Goal: Check status: Check status

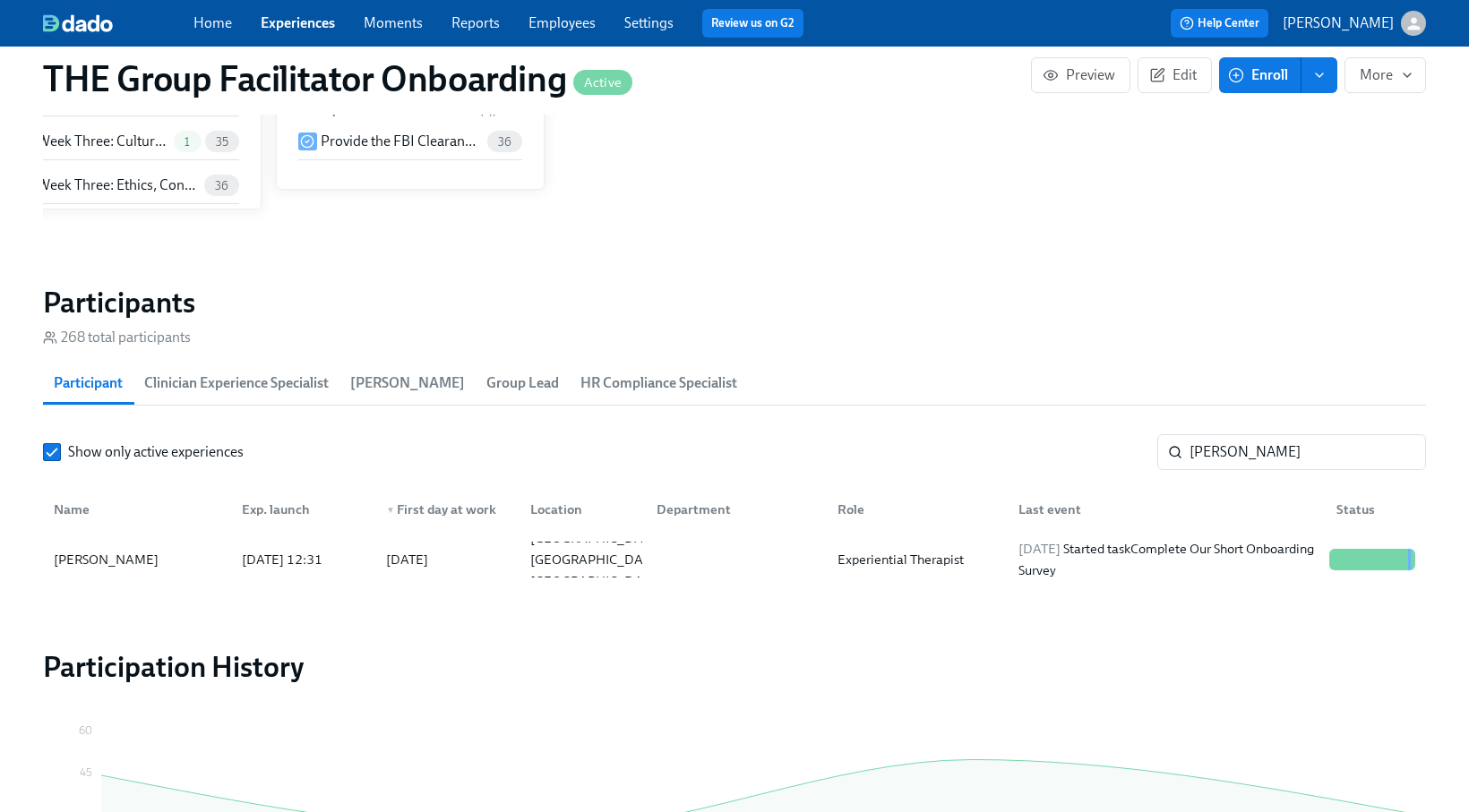
scroll to position [1403, 0]
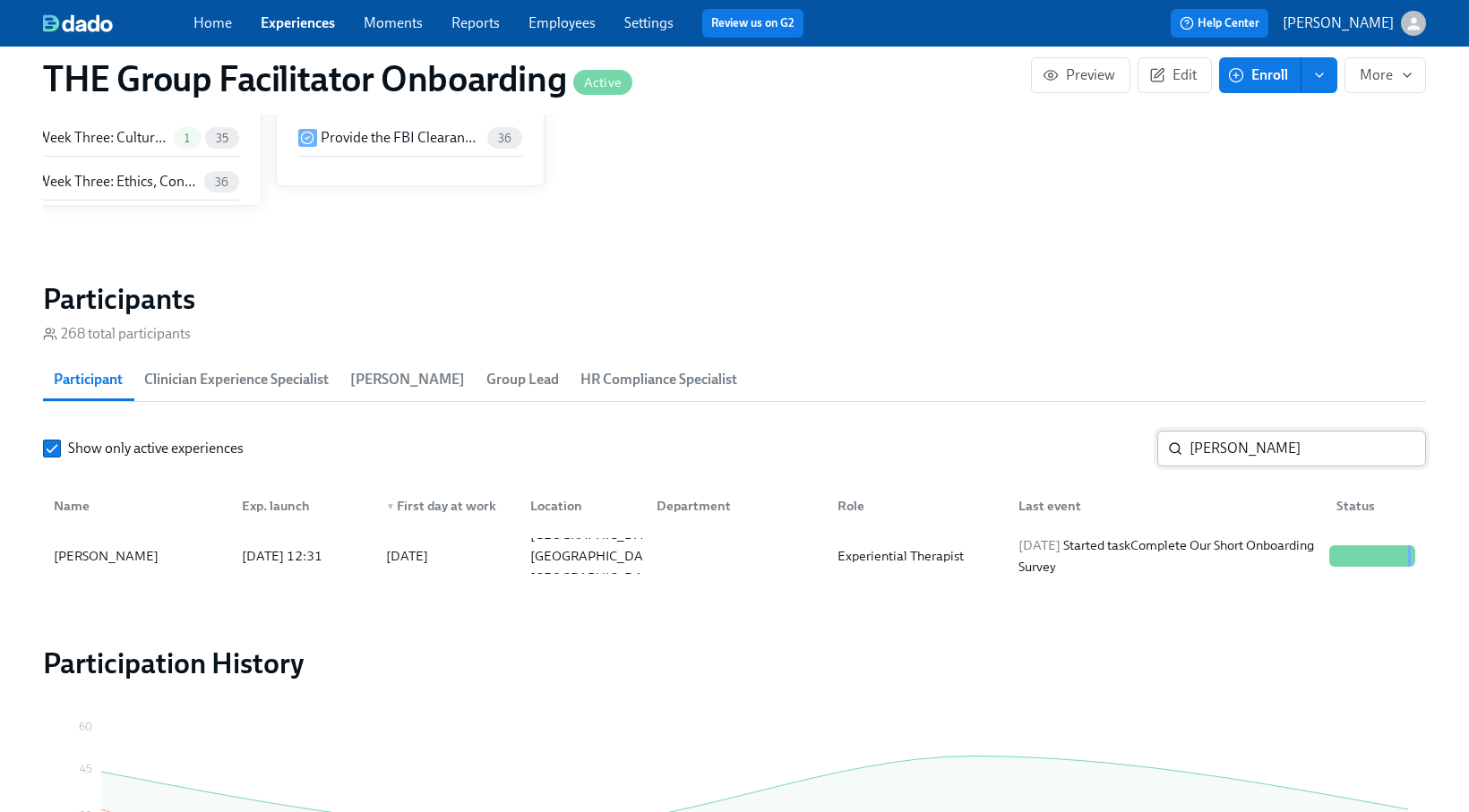
click at [1246, 442] on input "[PERSON_NAME]" at bounding box center [1308, 449] width 237 height 36
type input "asia p"
click at [1237, 566] on div "[DATE] Completed task Schedule Onboarding Check-Out!" at bounding box center [1167, 556] width 311 height 43
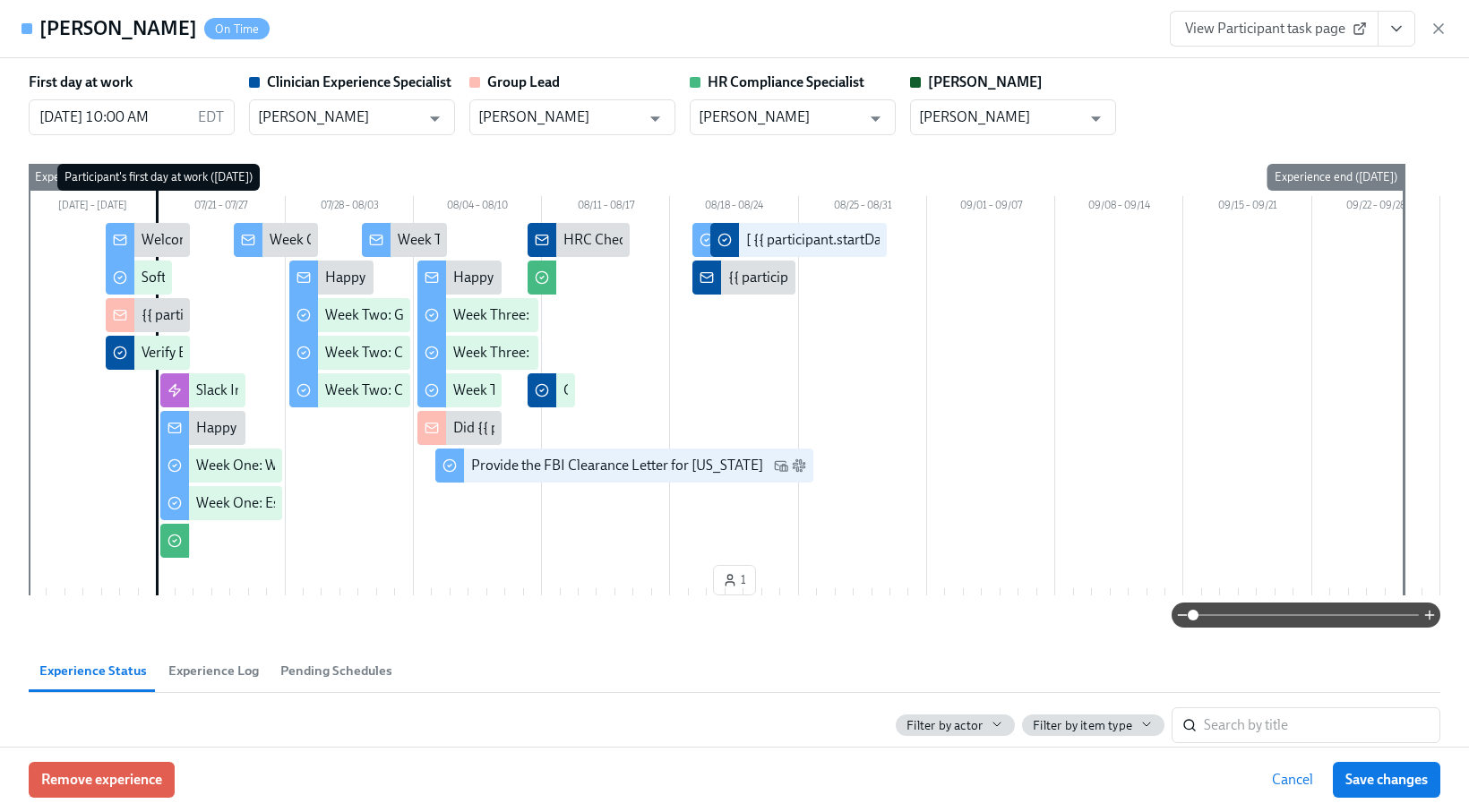
click at [1398, 37] on icon "View task page" at bounding box center [1396, 28] width 18 height 18
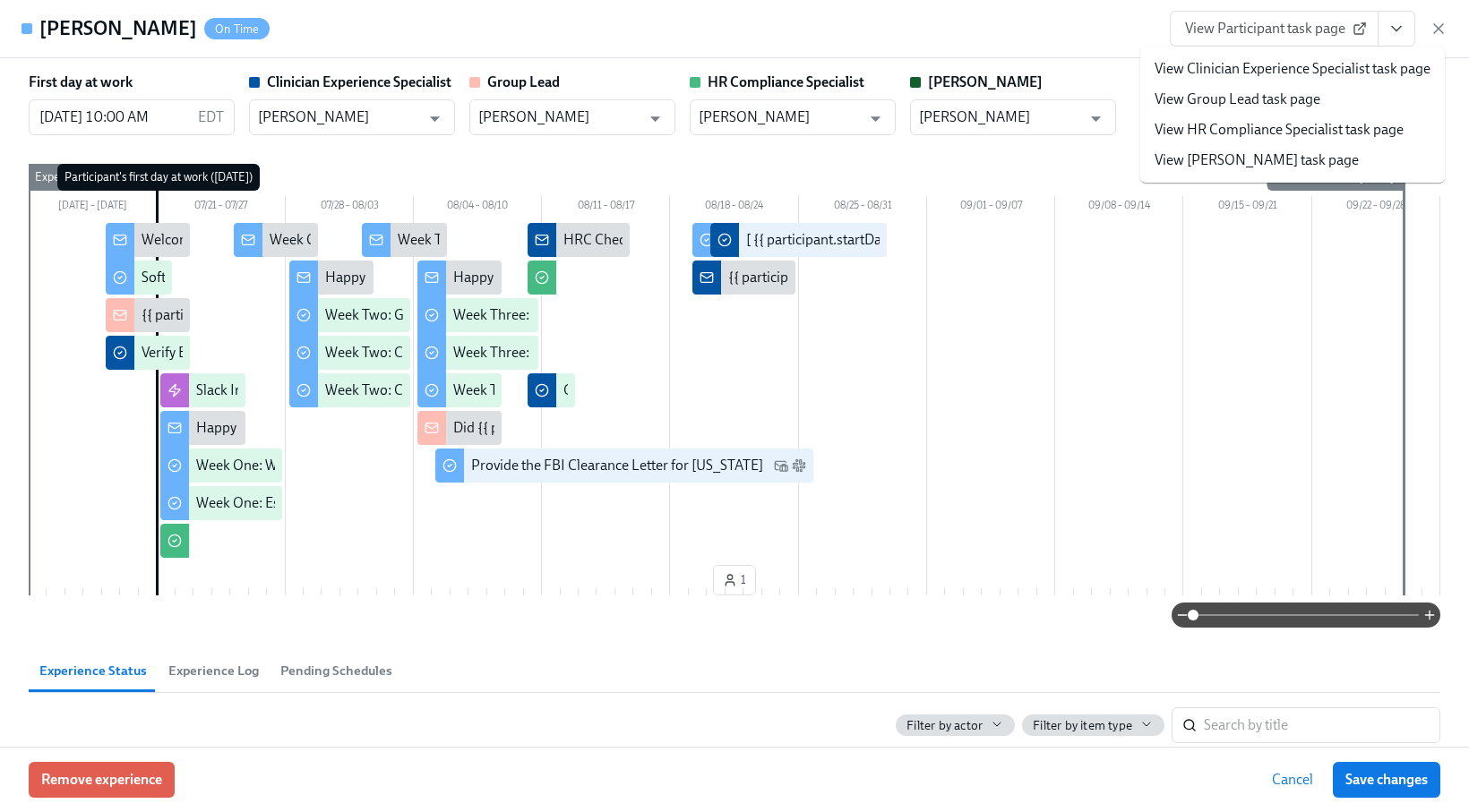
click at [1276, 74] on link "View Clinician Experience Specialist task page" at bounding box center [1292, 69] width 276 height 20
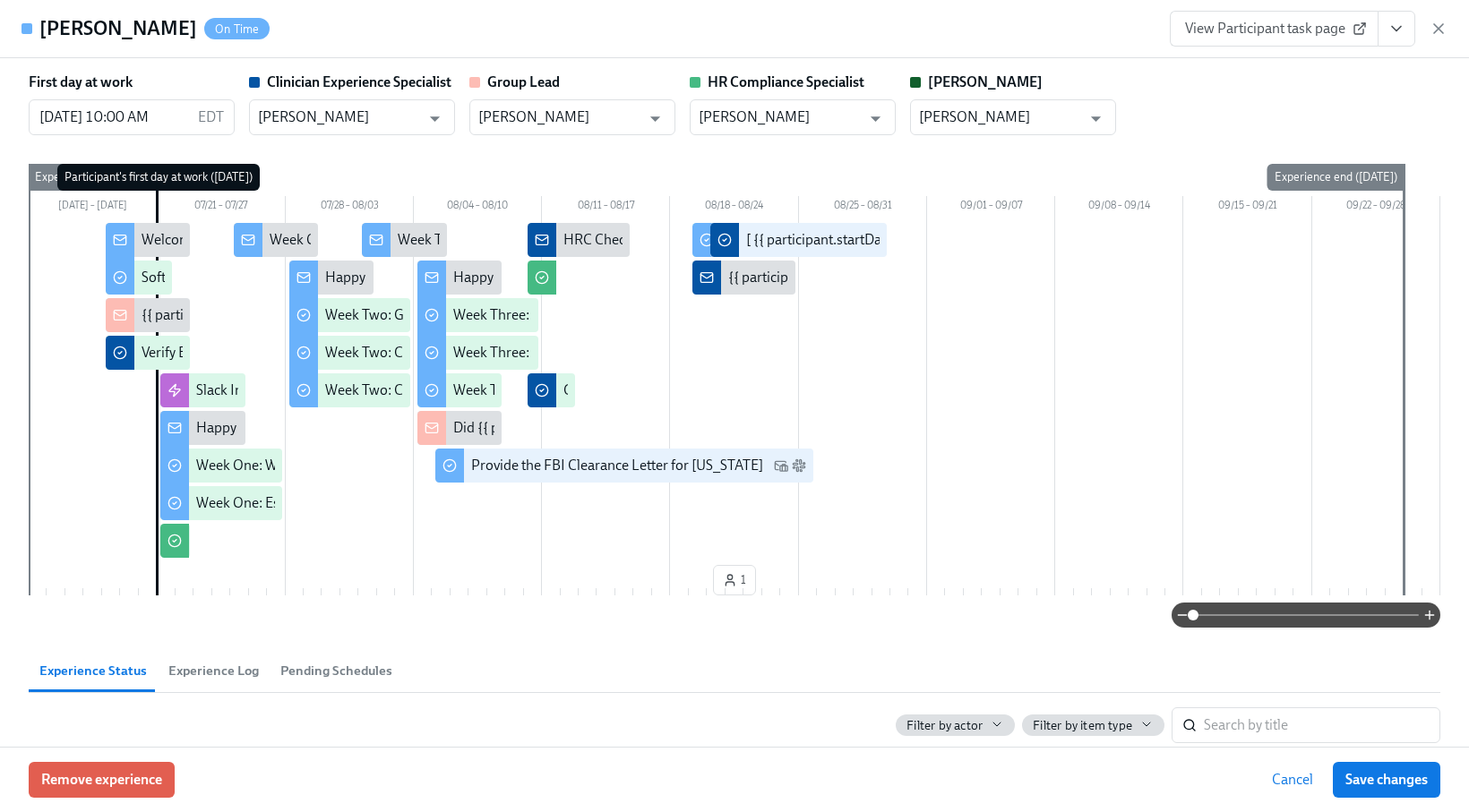
click at [1442, 27] on icon "button" at bounding box center [1438, 28] width 18 height 18
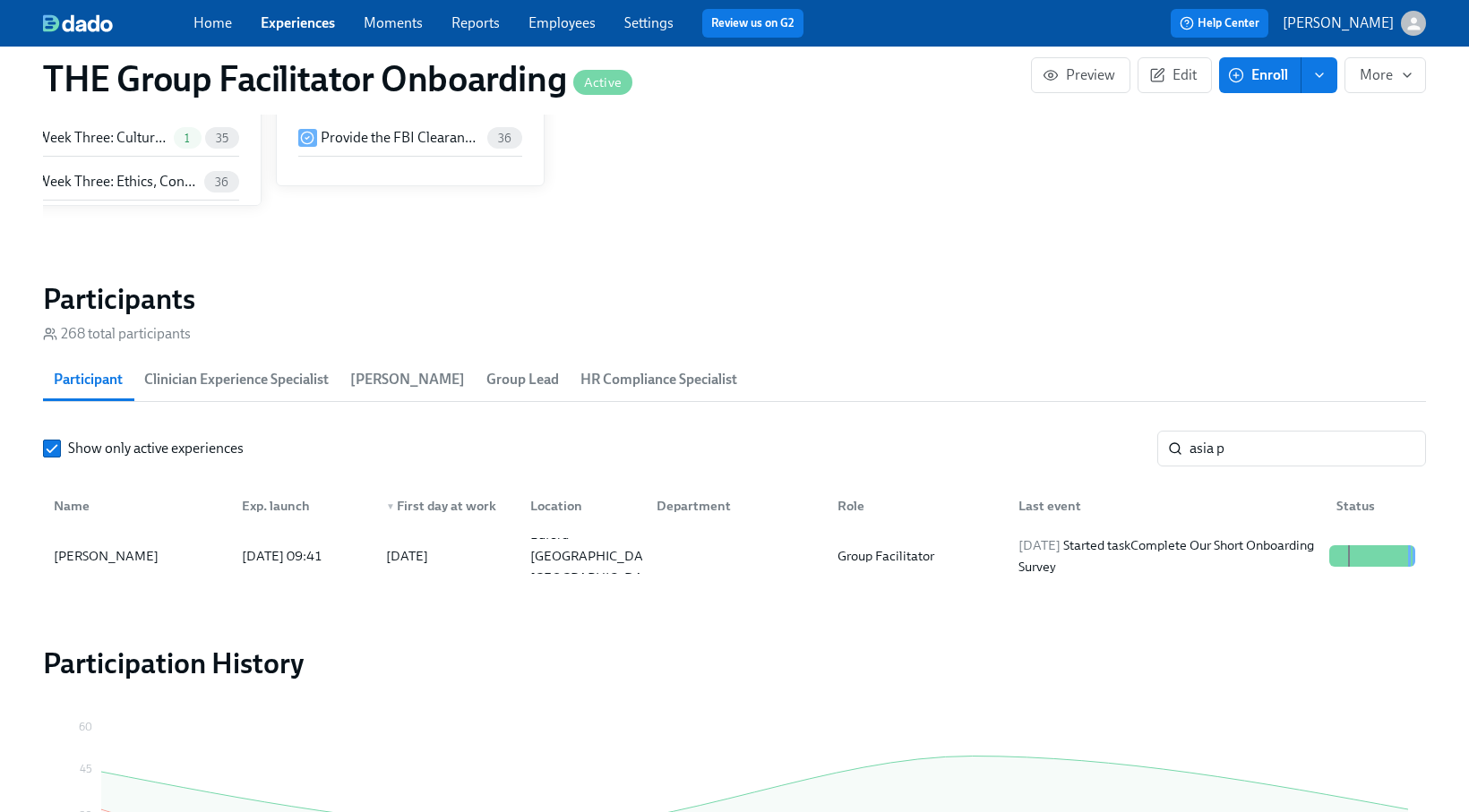
scroll to position [0, 29174]
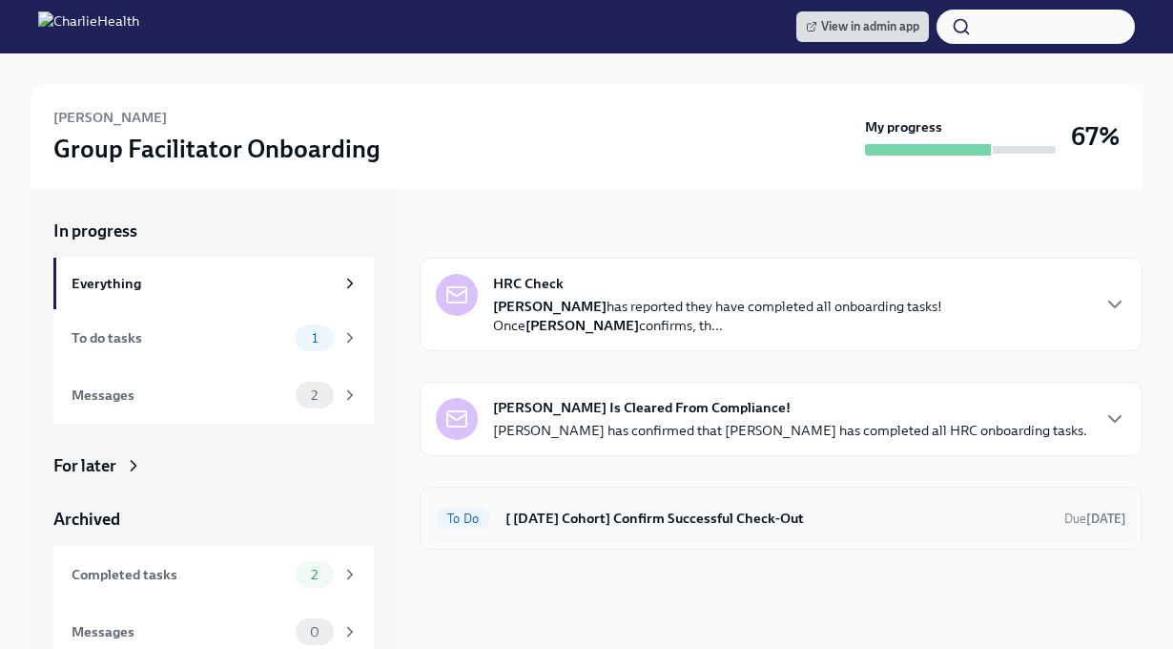
click at [567, 514] on h6 "[ [DATE] Cohort] Confirm Successful Check-Out" at bounding box center [777, 517] width 544 height 21
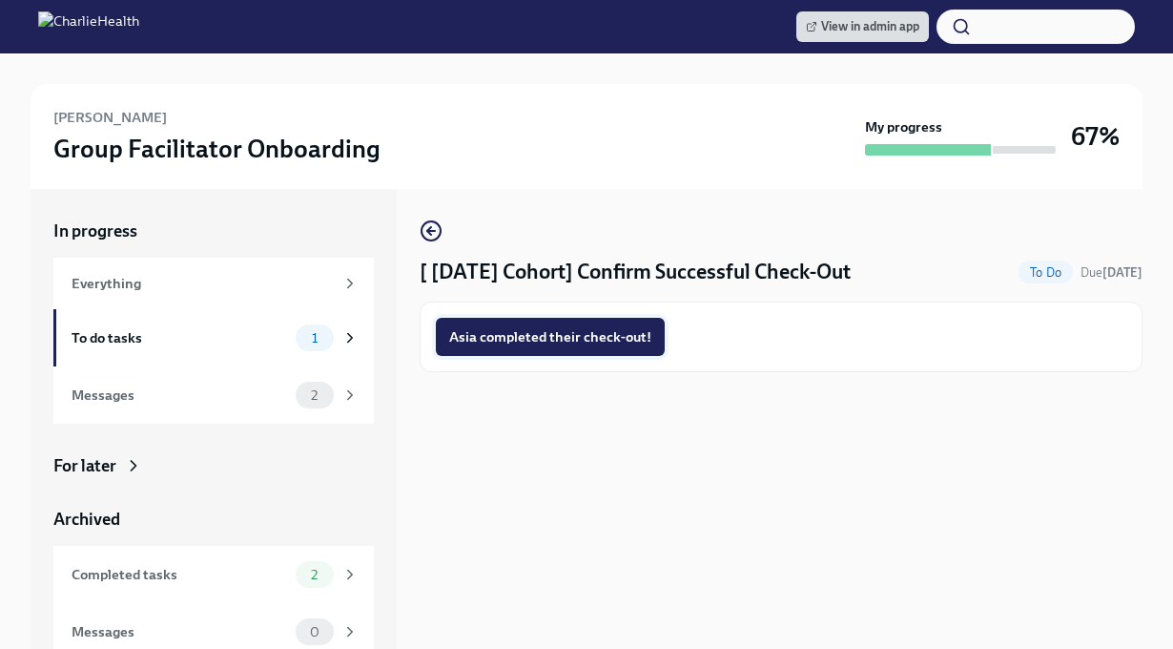
click at [528, 346] on button "Asia completed their check-out!" at bounding box center [550, 337] width 229 height 38
